Goal: Task Accomplishment & Management: Use online tool/utility

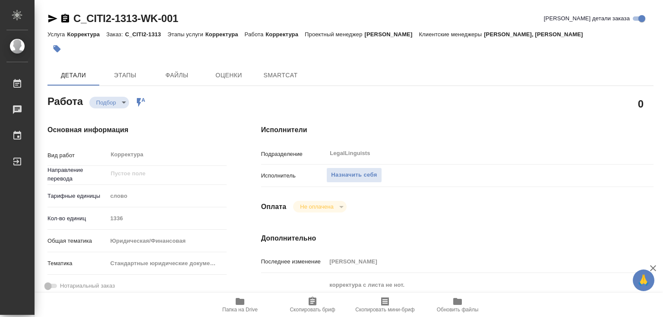
type textarea "x"
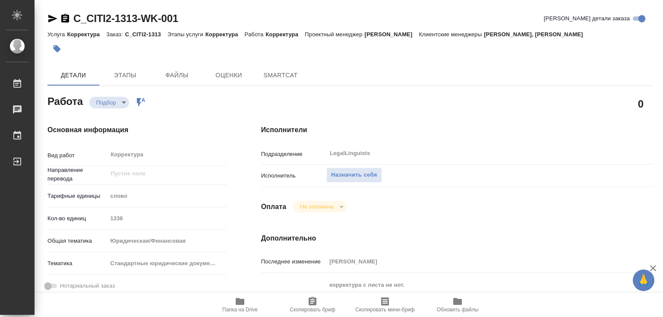
type textarea "x"
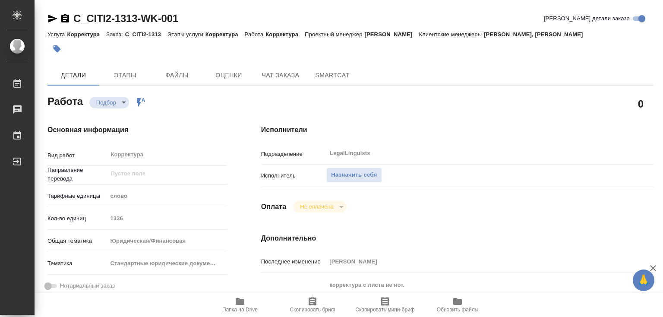
type textarea "x"
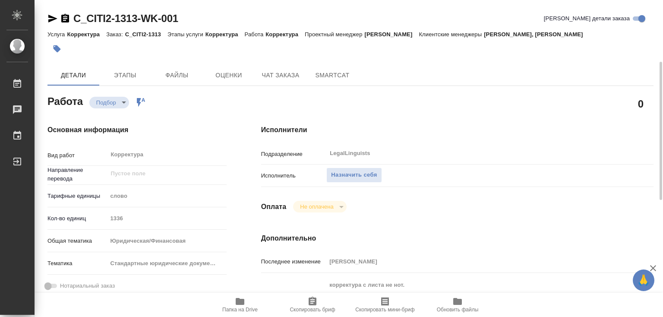
scroll to position [173, 0]
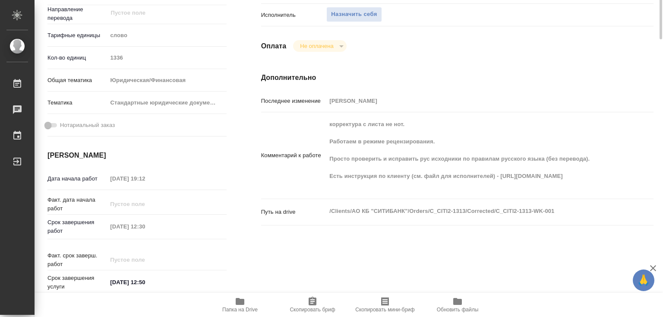
type textarea "x"
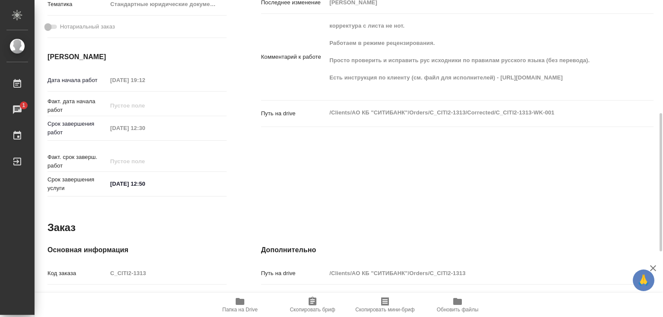
scroll to position [409, 0]
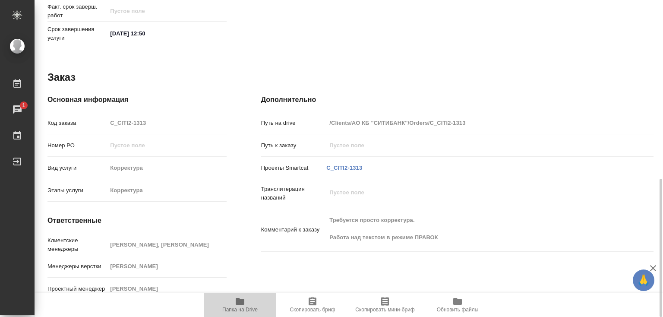
click at [240, 300] on icon "button" at bounding box center [240, 301] width 9 height 7
